Goal: Transaction & Acquisition: Purchase product/service

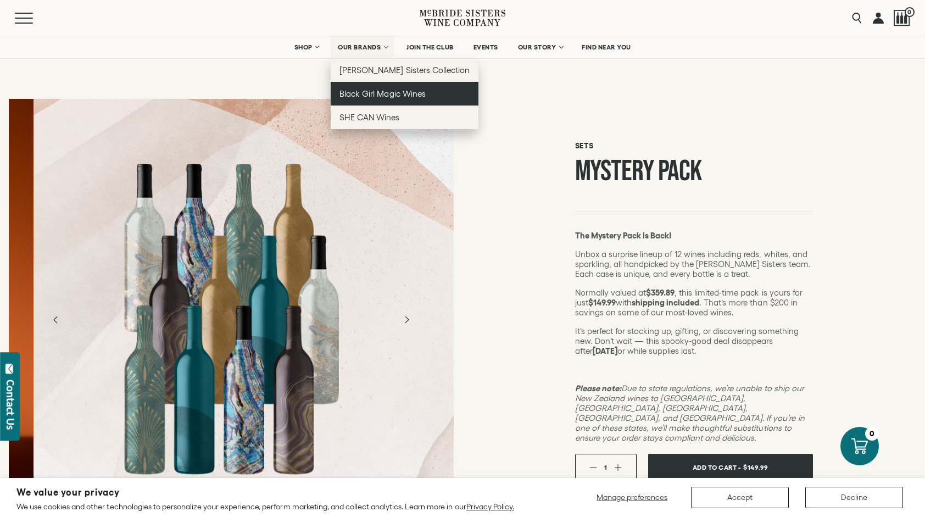
click at [389, 92] on span "Black Girl Magic Wines" at bounding box center [382, 93] width 86 height 9
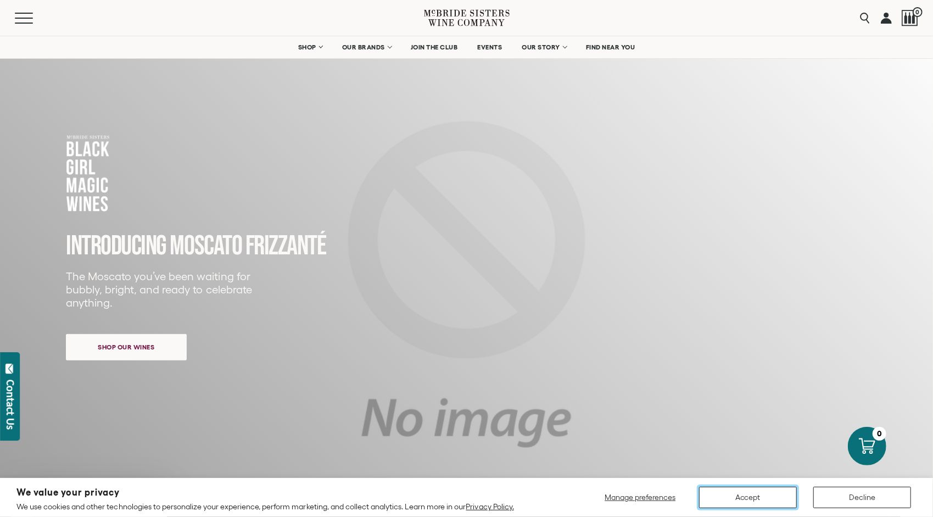
click at [735, 499] on button "Accept" at bounding box center [748, 497] width 98 height 21
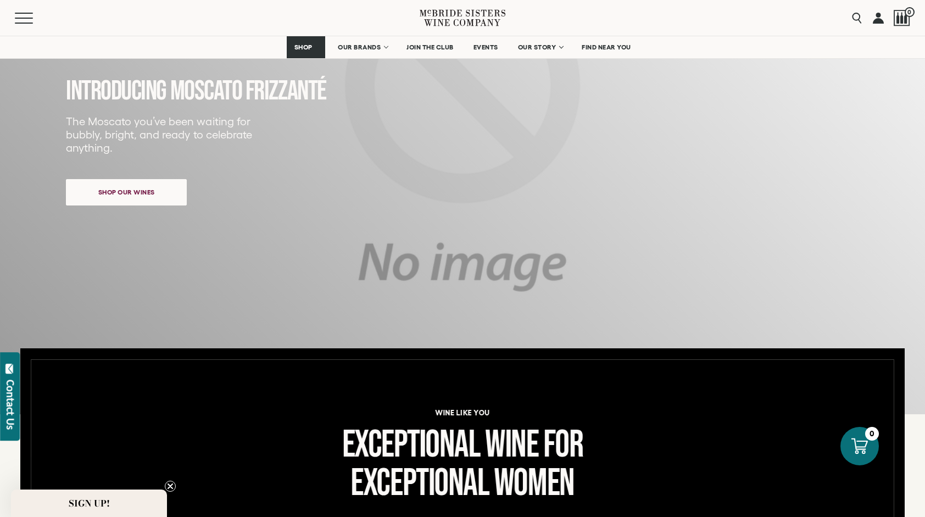
scroll to position [165, 0]
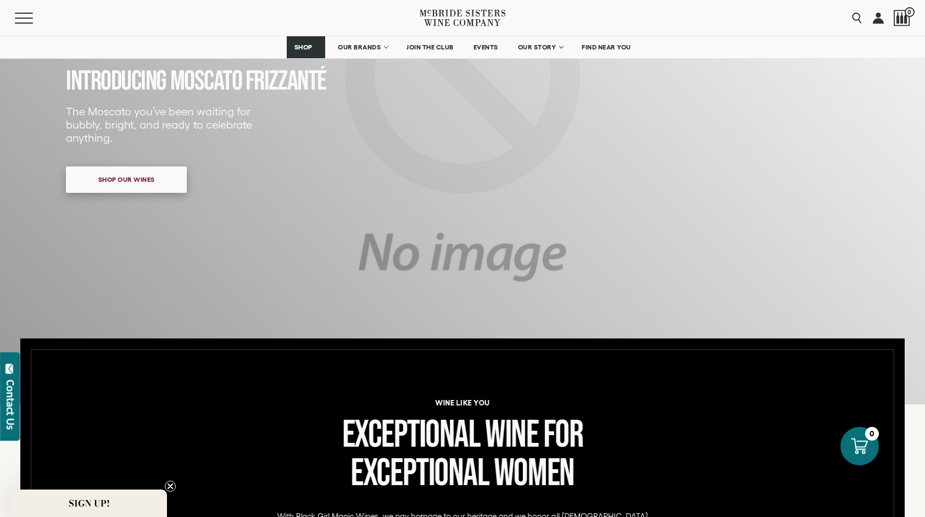
click at [125, 174] on span "Shop our wines" at bounding box center [126, 179] width 95 height 21
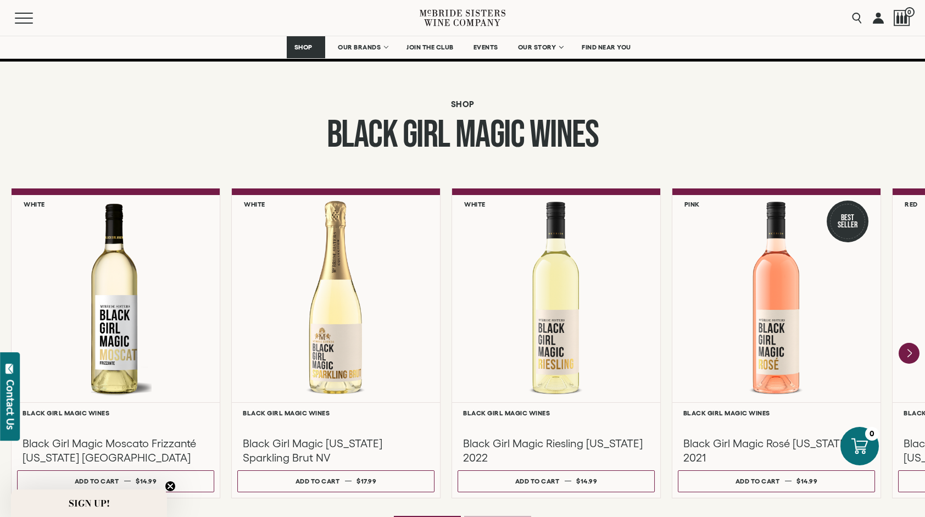
scroll to position [838, 0]
